Goal: Find specific page/section: Find specific page/section

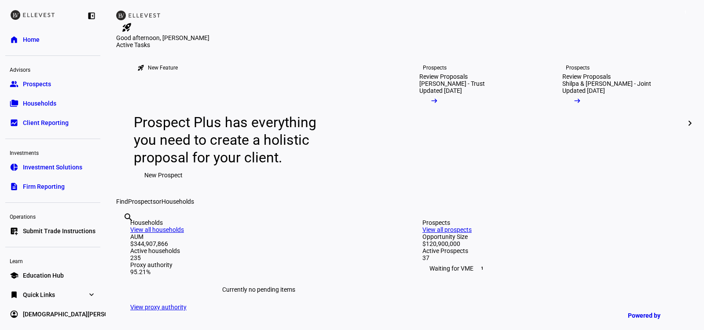
scroll to position [1, 0]
click at [41, 290] on span "Quick Links" at bounding box center [39, 293] width 32 height 9
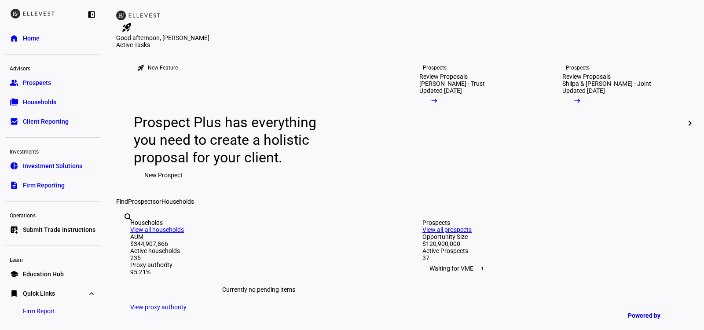
scroll to position [18, 0]
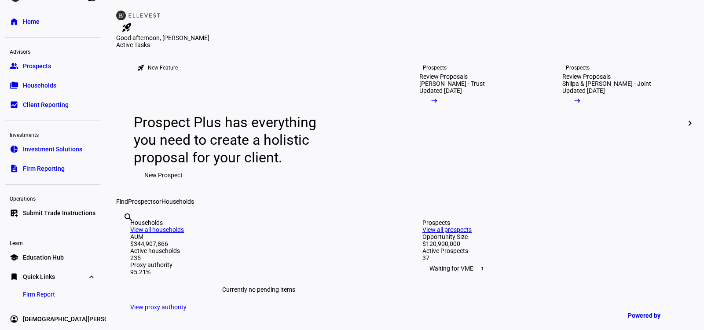
click at [41, 296] on span "Firm Report" at bounding box center [39, 294] width 32 height 9
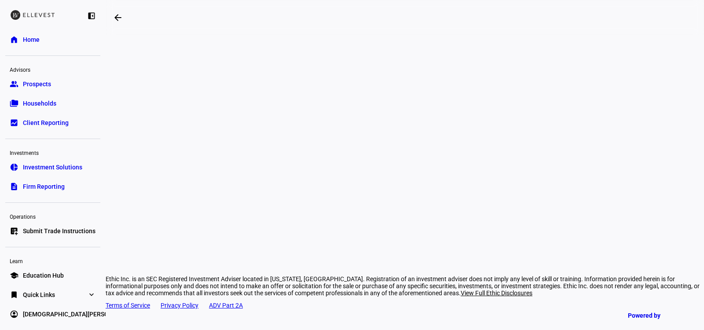
click at [675, 179] on div "arrow_backwards Ethic Inc. is an SEC Registered Investment Adviser located in […" at bounding box center [405, 165] width 598 height 330
click at [656, 135] on div "arrow_backwards Ethic Inc. is an SEC Registered Investment Adviser located in […" at bounding box center [405, 165] width 598 height 330
click at [44, 40] on link "home Home" at bounding box center [52, 40] width 95 height 18
